Goal: Task Accomplishment & Management: Manage account settings

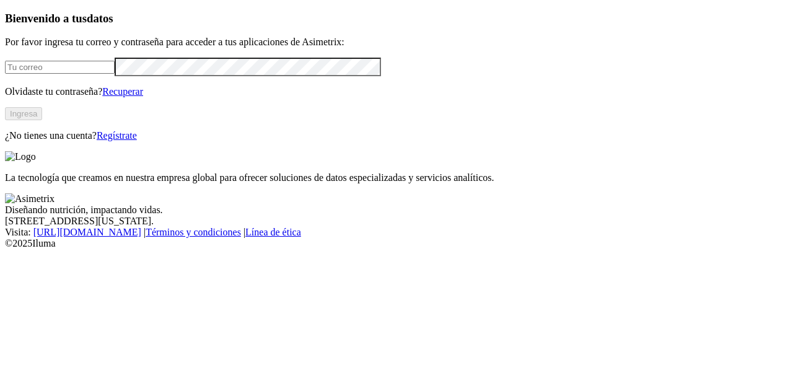
type input "[EMAIL_ADDRESS][DOMAIN_NAME]"
click at [42, 120] on button "Ingresa" at bounding box center [23, 113] width 37 height 13
